Goal: Task Accomplishment & Management: Manage account settings

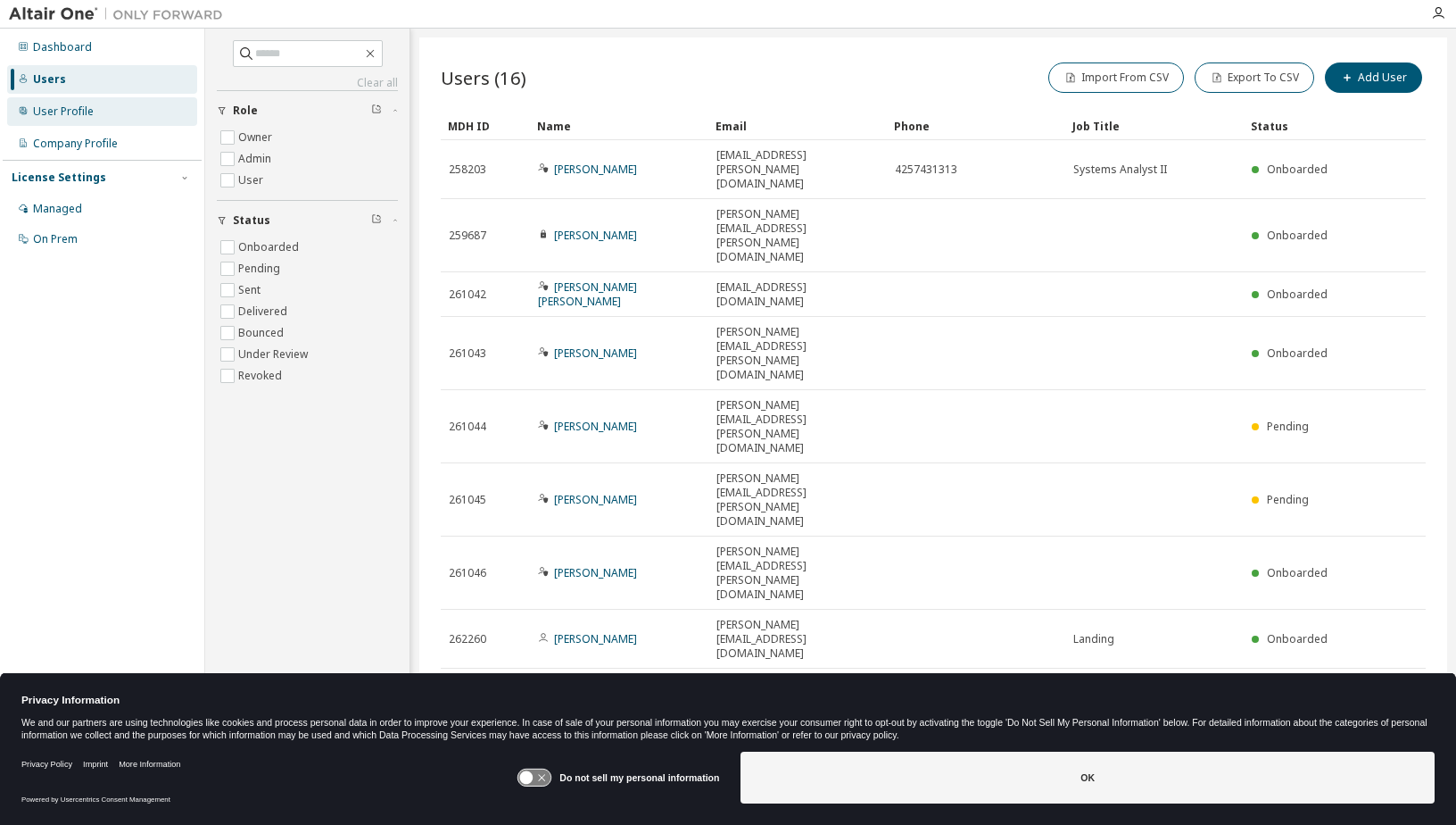
click at [88, 110] on div "User Profile" at bounding box center [63, 111] width 61 height 14
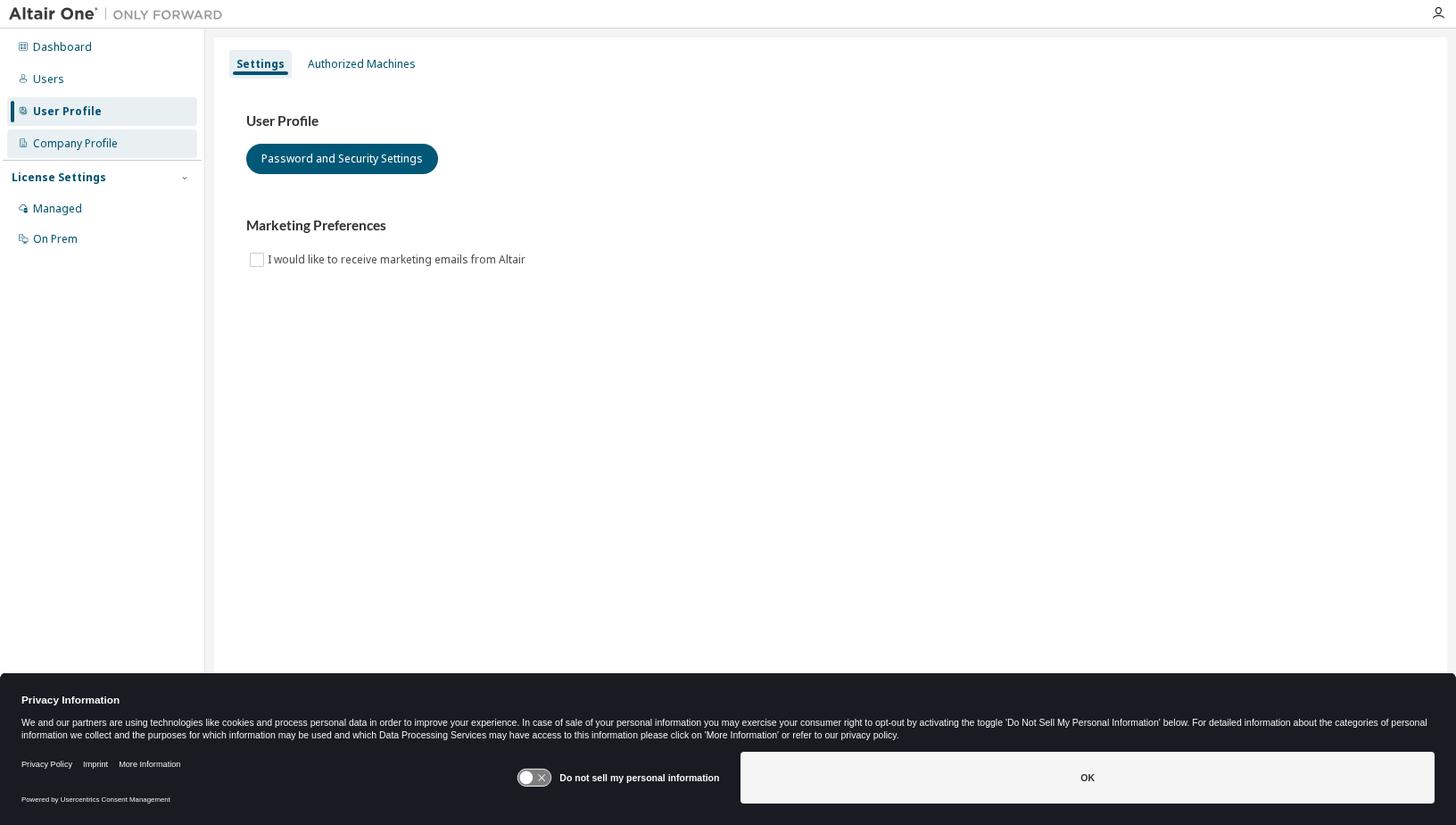
click at [94, 144] on div "Company Profile" at bounding box center [76, 144] width 85 height 14
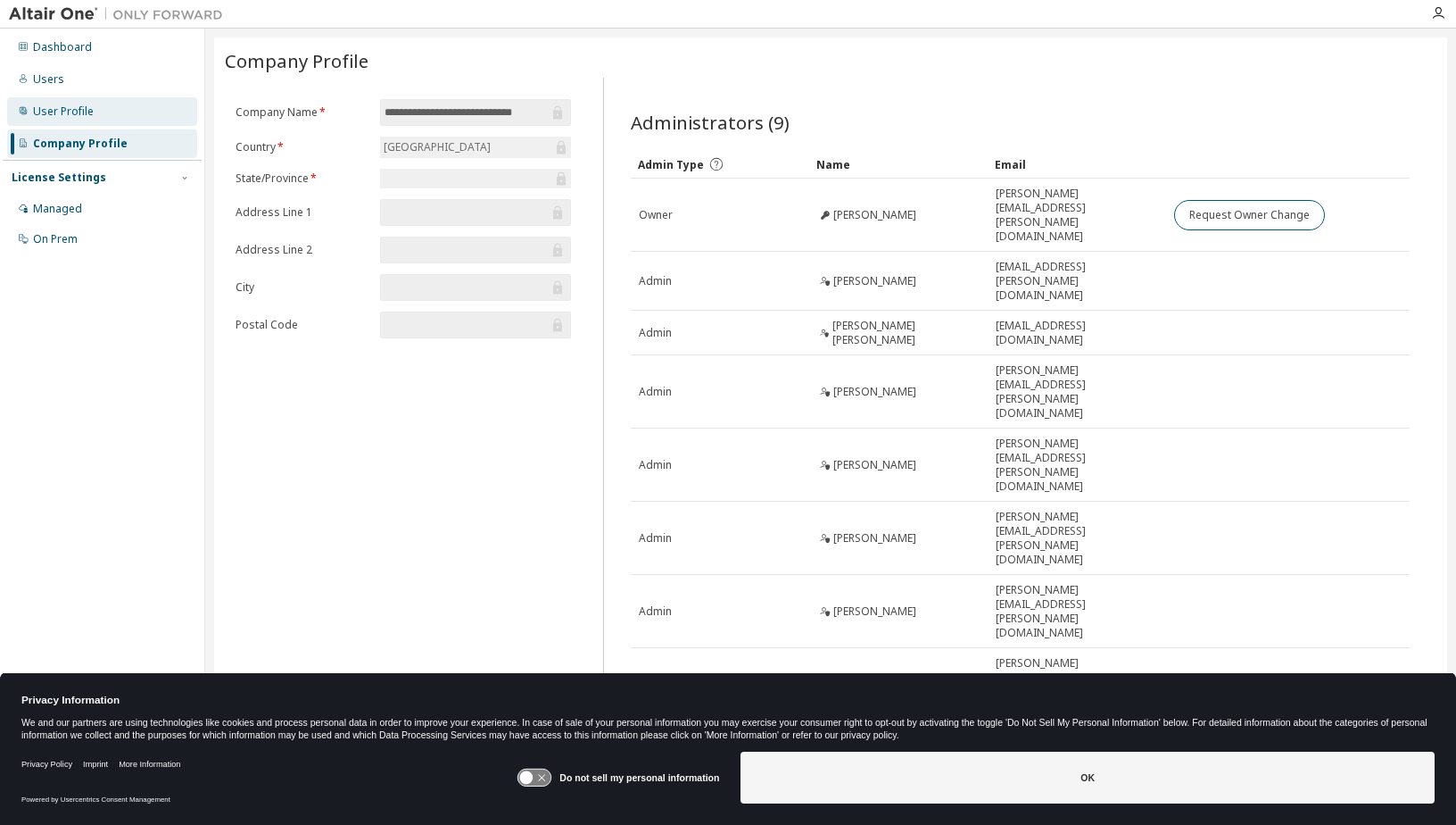
click at [101, 108] on div "User Profile" at bounding box center [102, 112] width 190 height 29
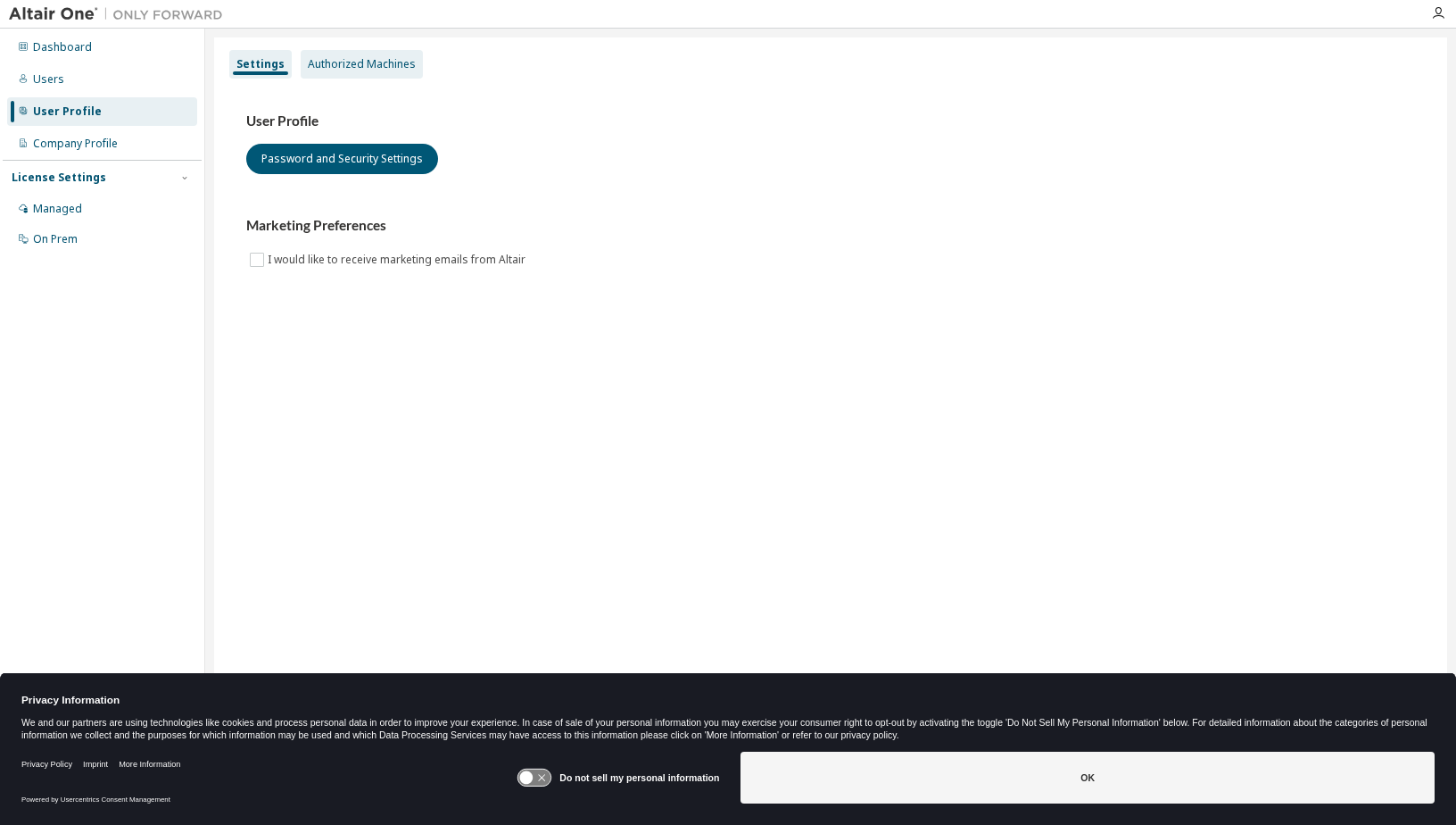
click at [377, 71] on div "Authorized Machines" at bounding box center [362, 64] width 122 height 29
